Goal: Navigation & Orientation: Find specific page/section

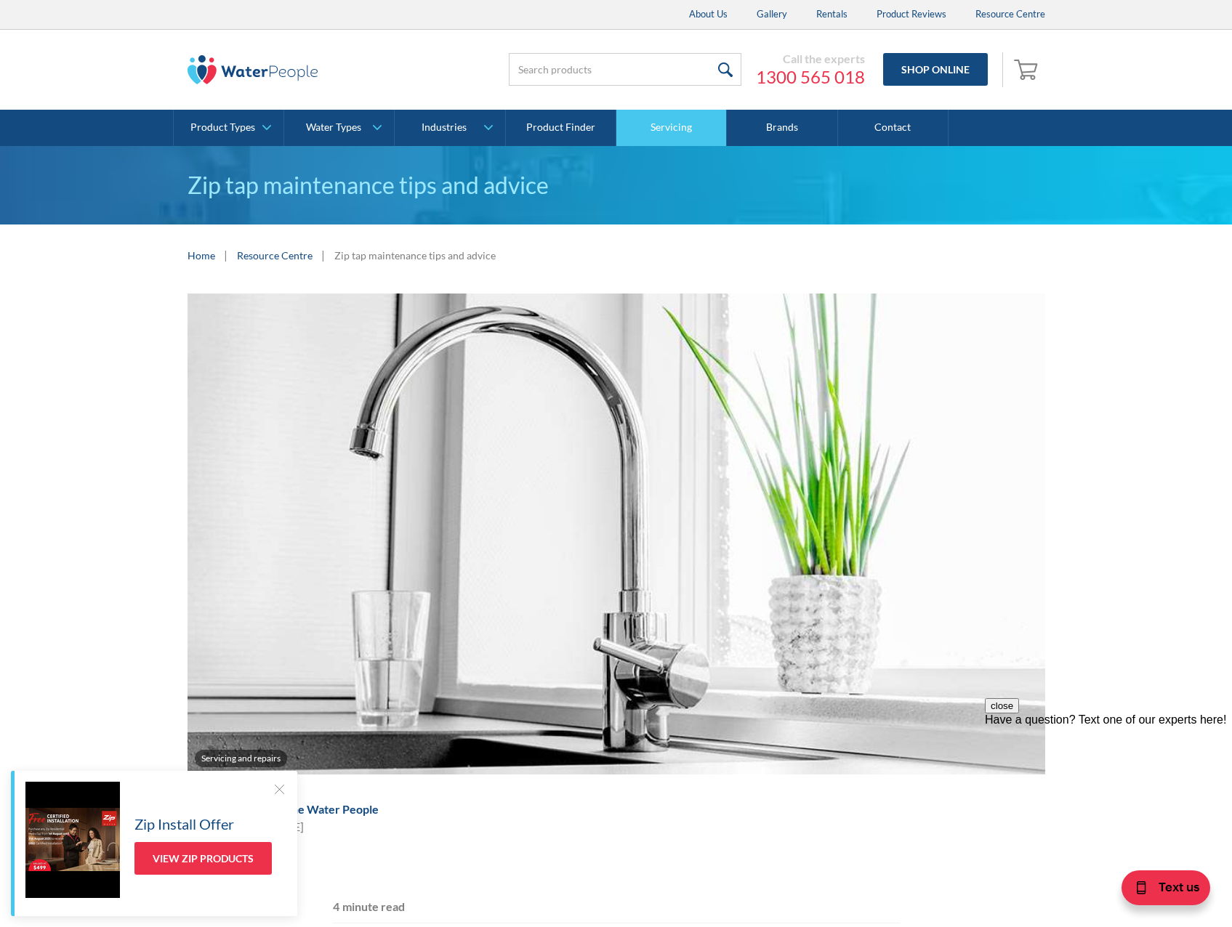
click at [663, 122] on link "Servicing" at bounding box center [671, 128] width 110 height 36
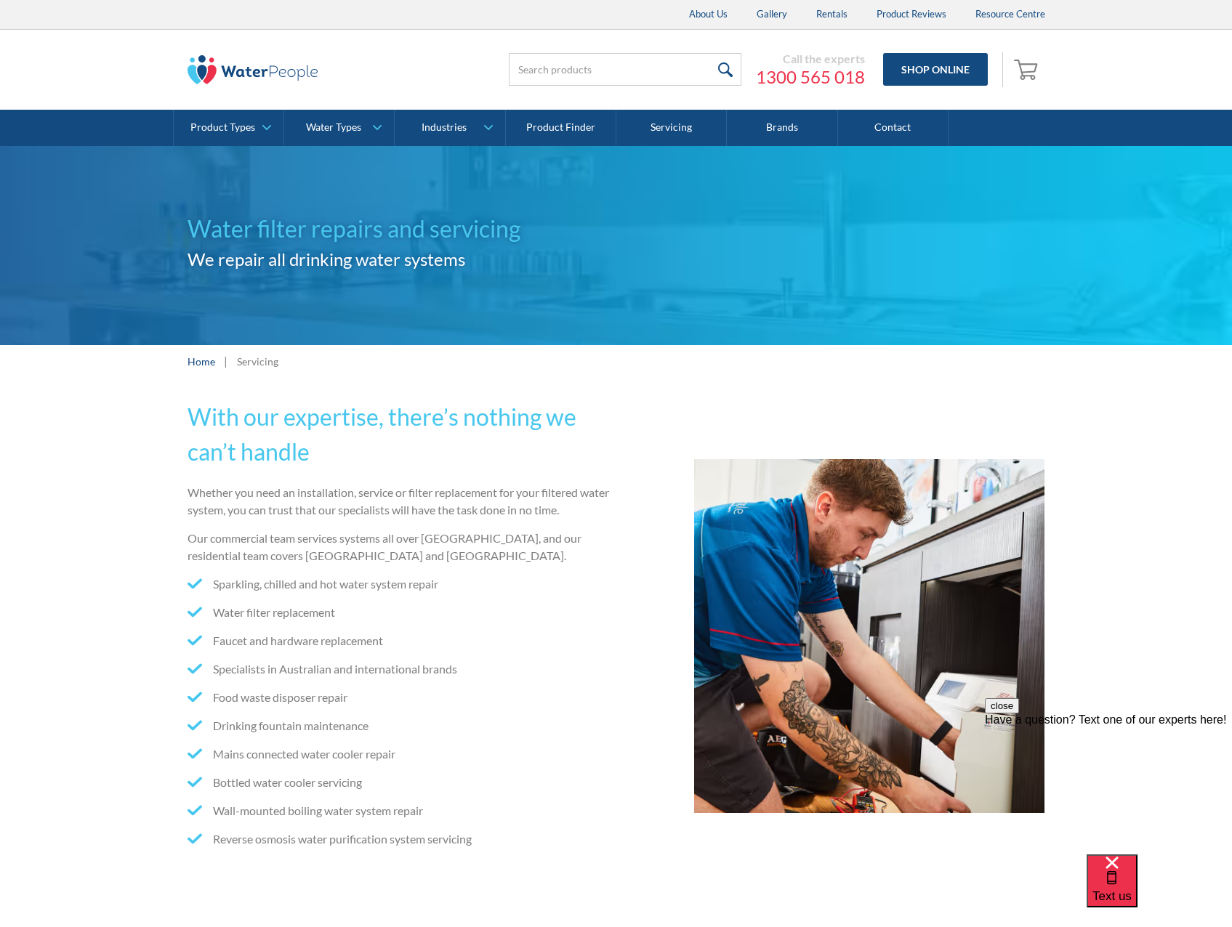
scroll to position [436, 0]
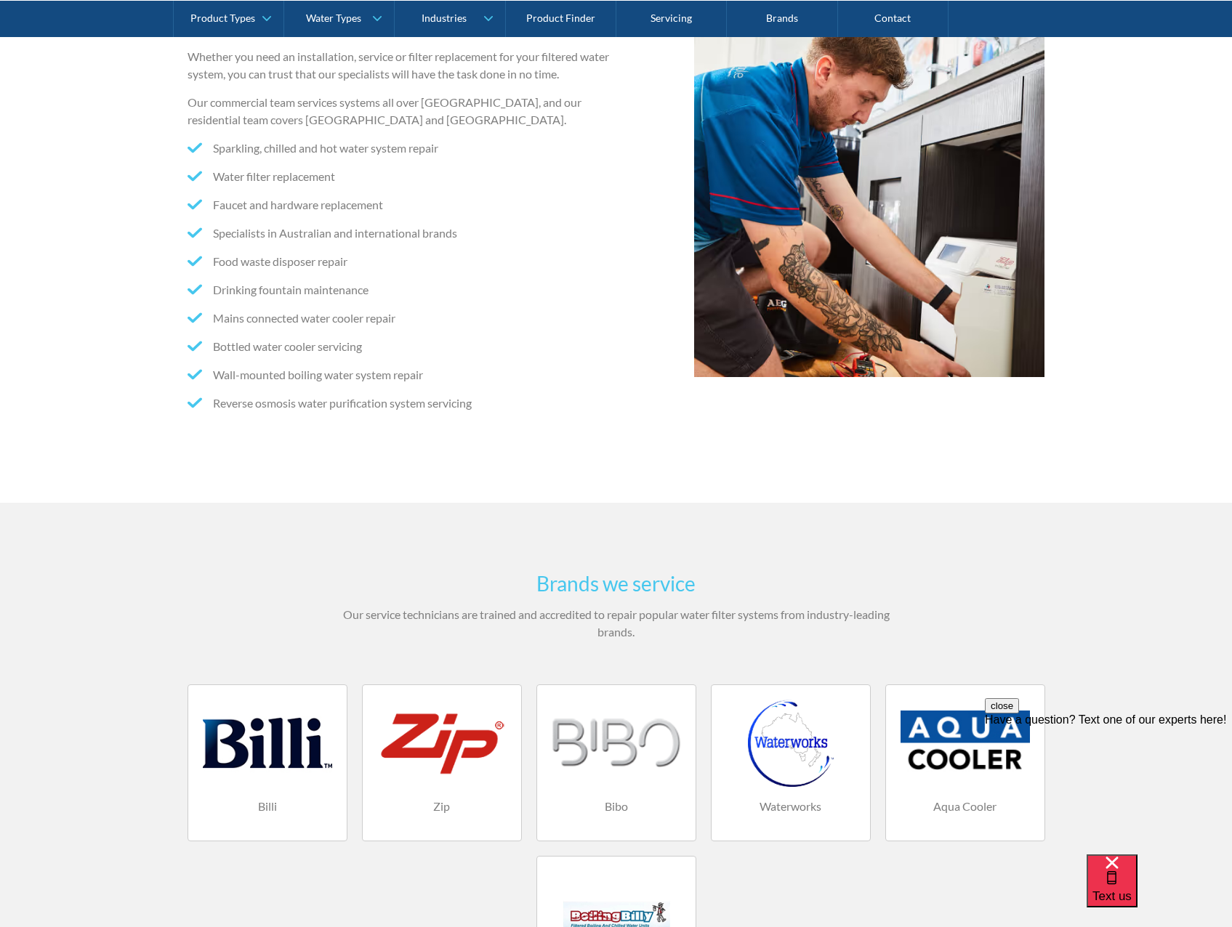
click at [433, 757] on div at bounding box center [441, 743] width 129 height 87
